Goal: Find specific page/section: Find specific page/section

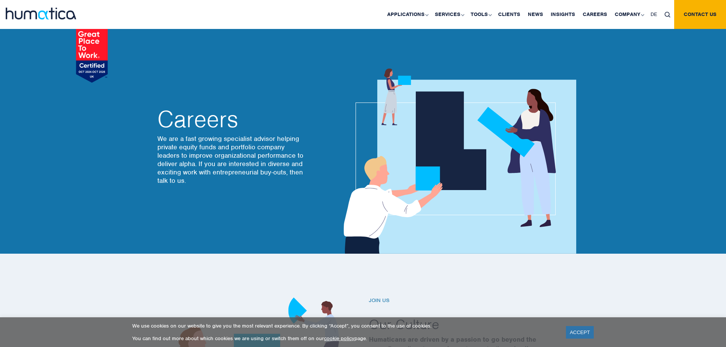
scroll to position [2480, 0]
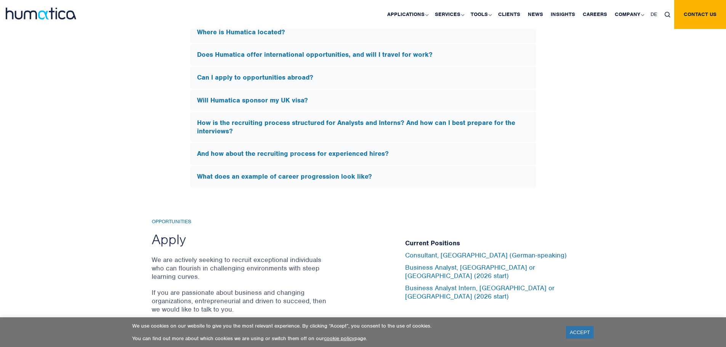
scroll to position [2481, 0]
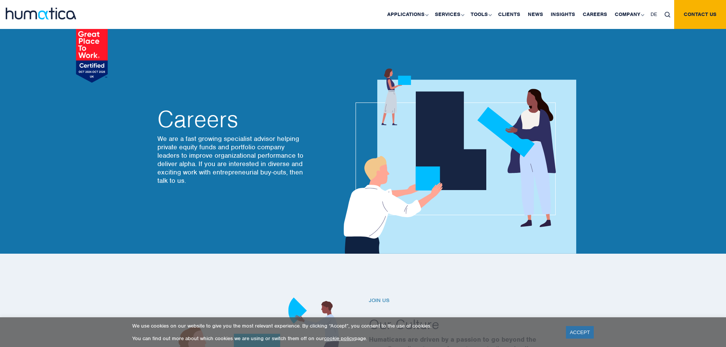
scroll to position [2482, 0]
